Goal: Information Seeking & Learning: Understand process/instructions

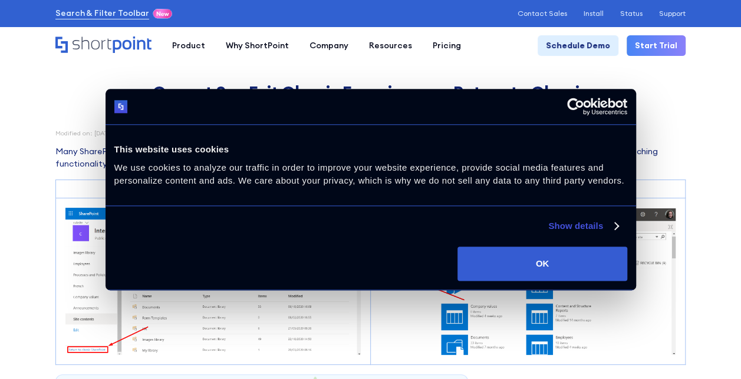
scroll to position [59, 0]
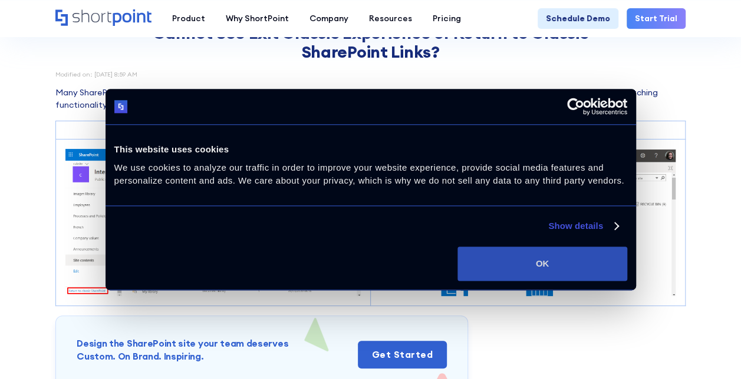
click at [583, 260] on button "OK" at bounding box center [541, 264] width 169 height 34
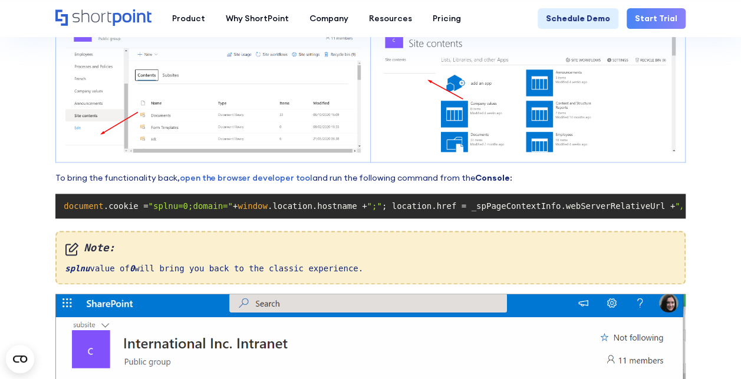
scroll to position [825, 0]
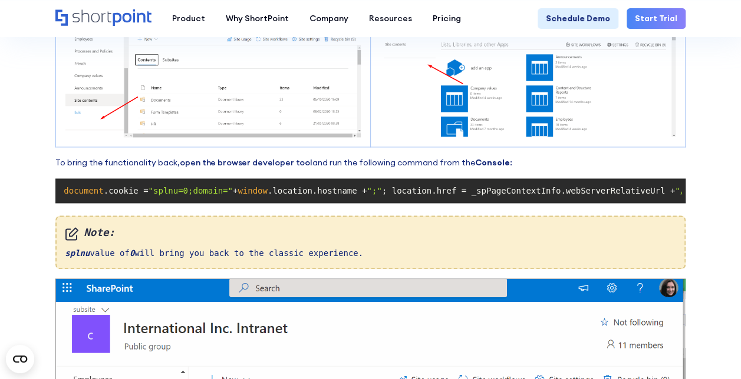
click at [236, 160] on link "open the browser developer tool" at bounding box center [246, 162] width 133 height 11
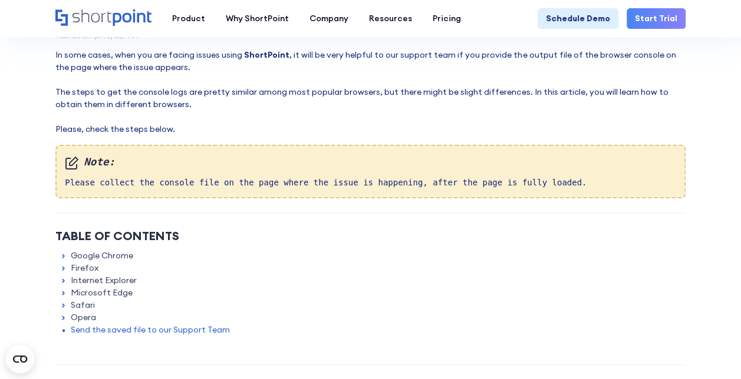
scroll to position [118, 0]
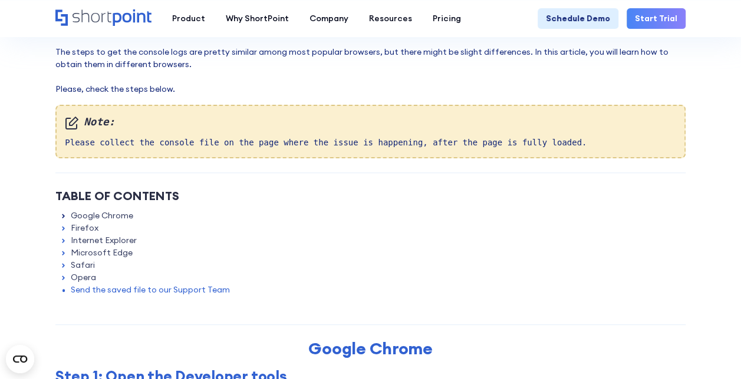
click at [67, 214] on icon at bounding box center [64, 216] width 8 height 8
click at [95, 216] on link "Google Chrome" at bounding box center [102, 216] width 62 height 12
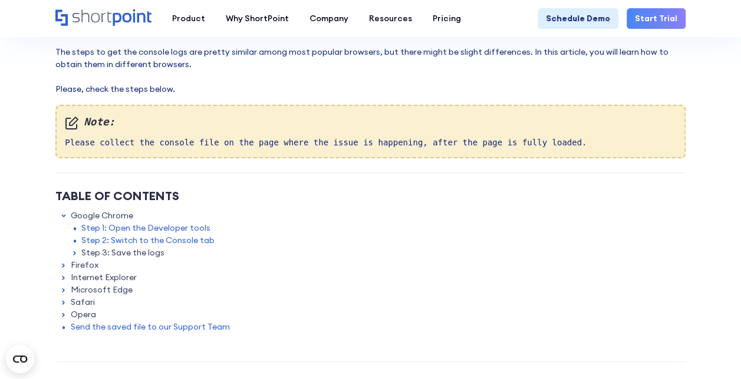
click at [99, 275] on link "Internet Explorer" at bounding box center [104, 278] width 66 height 12
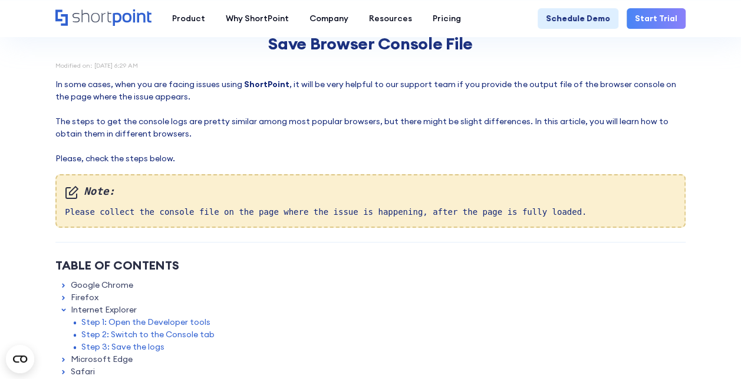
scroll to position [0, 0]
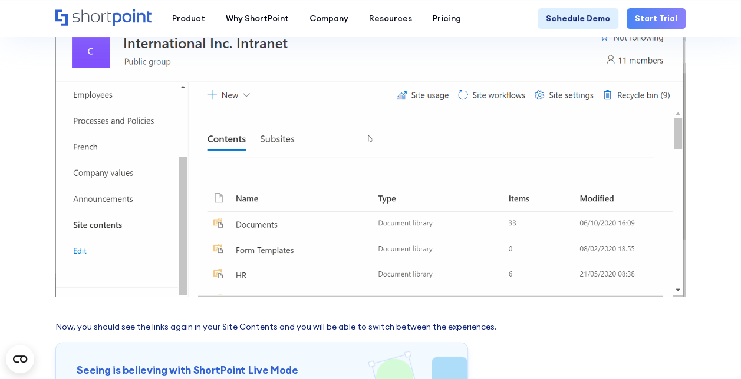
scroll to position [1061, 0]
